Goal: Information Seeking & Learning: Learn about a topic

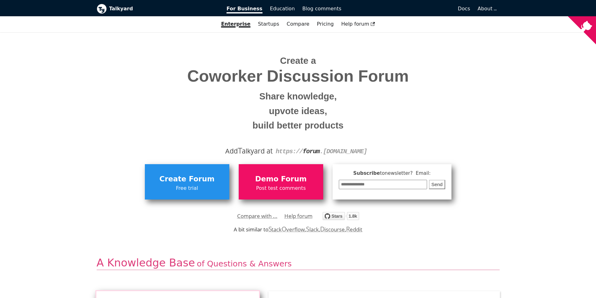
click at [316, 67] on span "Coworker Discussion Forum" at bounding box center [298, 76] width 394 height 18
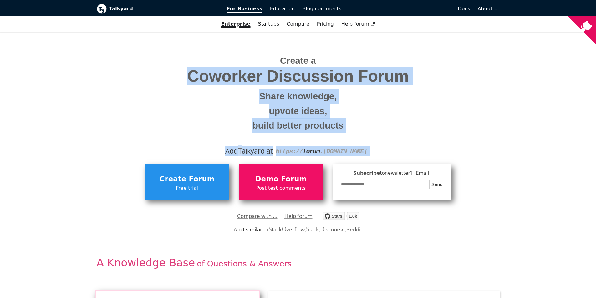
drag, startPoint x: 316, startPoint y: 67, endPoint x: 340, endPoint y: 143, distance: 79.9
click at [340, 143] on div "Create a Coworker Discussion Forum Share knowledge, upvote ideas, build better …" at bounding box center [298, 94] width 403 height 124
click at [345, 125] on small "build better products" at bounding box center [298, 125] width 394 height 15
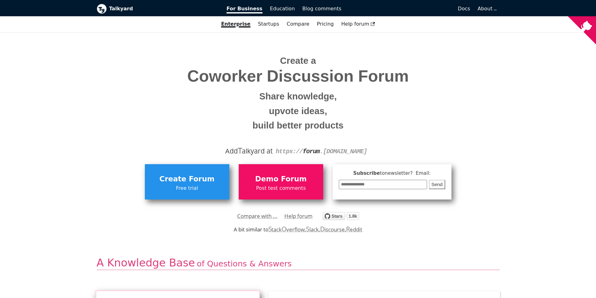
click at [345, 125] on small "build better products" at bounding box center [298, 125] width 394 height 15
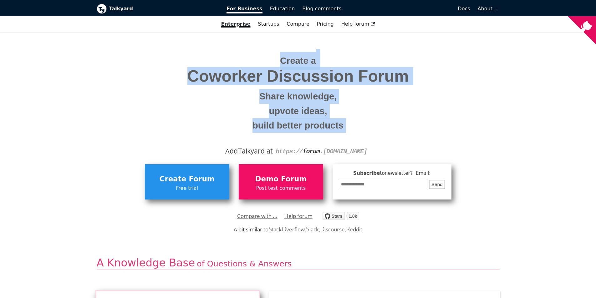
drag, startPoint x: 345, startPoint y: 125, endPoint x: 288, endPoint y: 53, distance: 91.7
click at [288, 53] on span "Create a Coworker Discussion Forum Share knowledge, upvote ideas, build better …" at bounding box center [298, 91] width 394 height 84
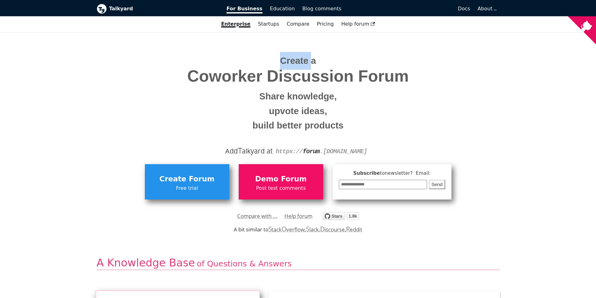
click at [288, 53] on span "Create a Coworker Discussion Forum Share knowledge, upvote ideas, build better …" at bounding box center [298, 91] width 394 height 84
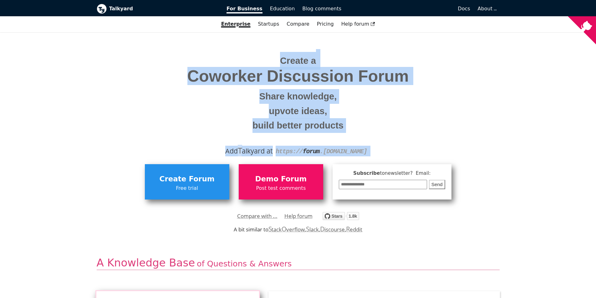
drag, startPoint x: 288, startPoint y: 53, endPoint x: 263, endPoint y: 143, distance: 93.4
click at [263, 143] on div "Create a Coworker Discussion Forum Share knowledge, upvote ideas, build better …" at bounding box center [298, 94] width 403 height 124
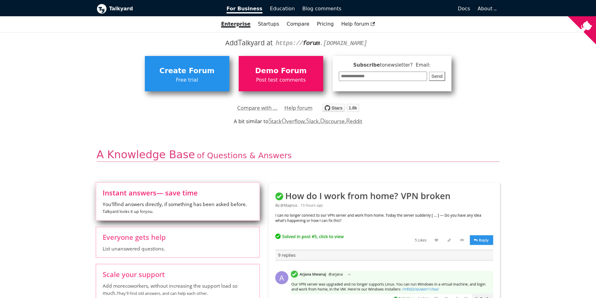
scroll to position [31, 0]
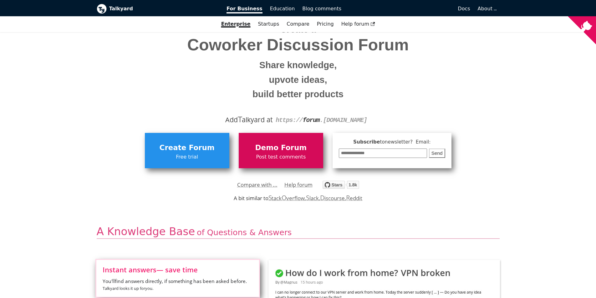
click at [273, 145] on span "Demo Forum" at bounding box center [281, 148] width 78 height 12
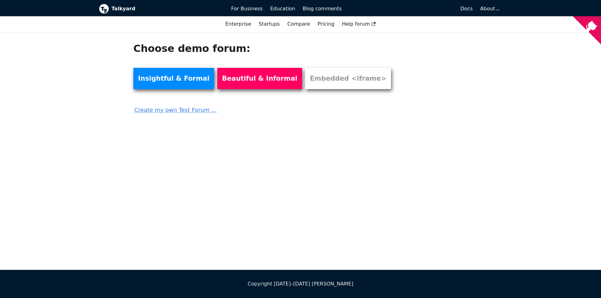
click at [598, 24] on icon "View source on GitHub" at bounding box center [587, 30] width 28 height 28
